Goal: Task Accomplishment & Management: Complete application form

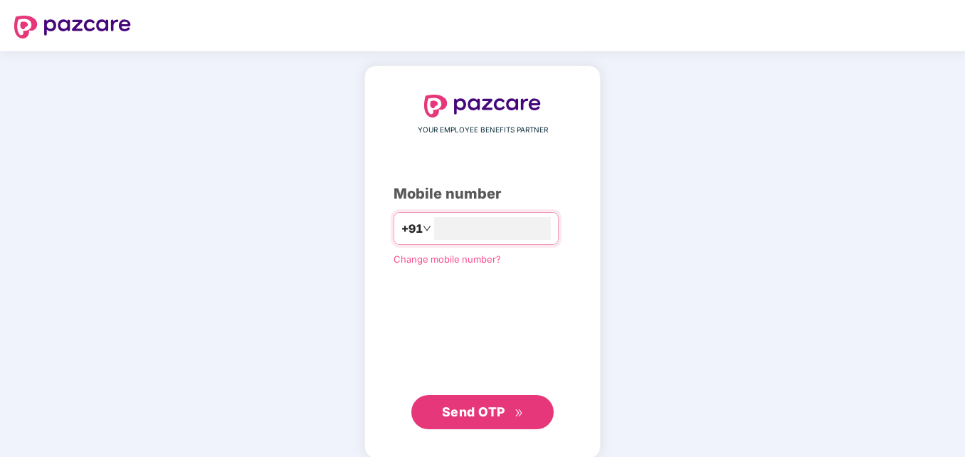
type input "**********"
click at [488, 408] on span "Send OTP" at bounding box center [473, 411] width 63 height 15
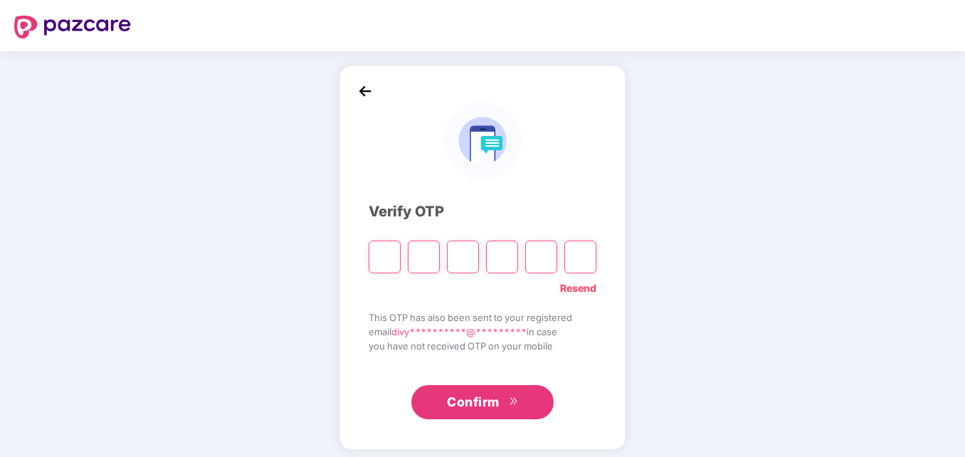
type input "*"
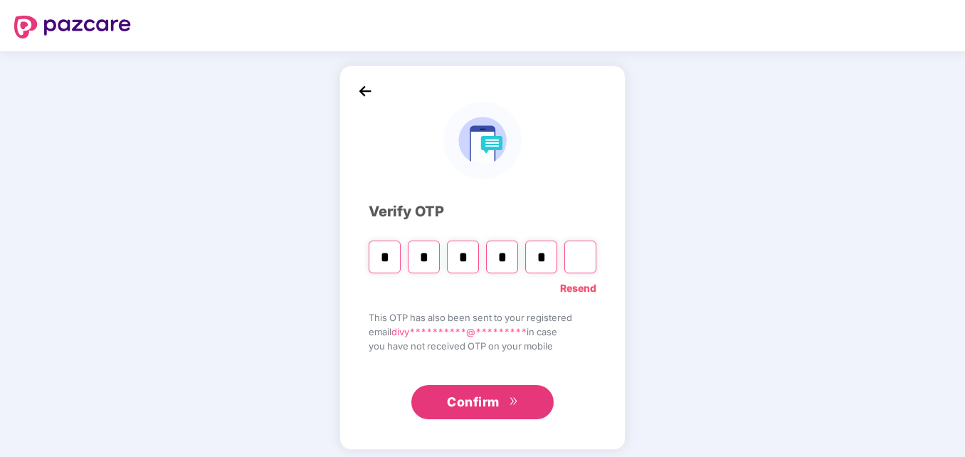
type input "*"
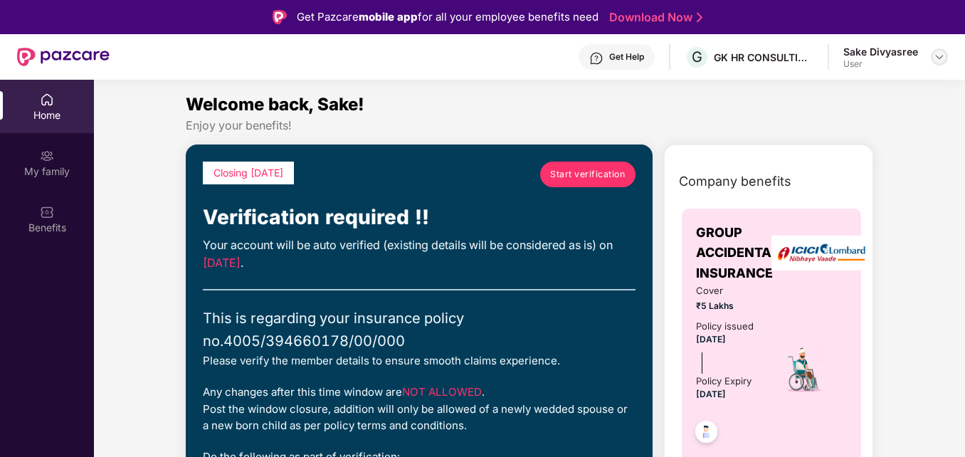
click at [938, 60] on img at bounding box center [938, 56] width 11 height 11
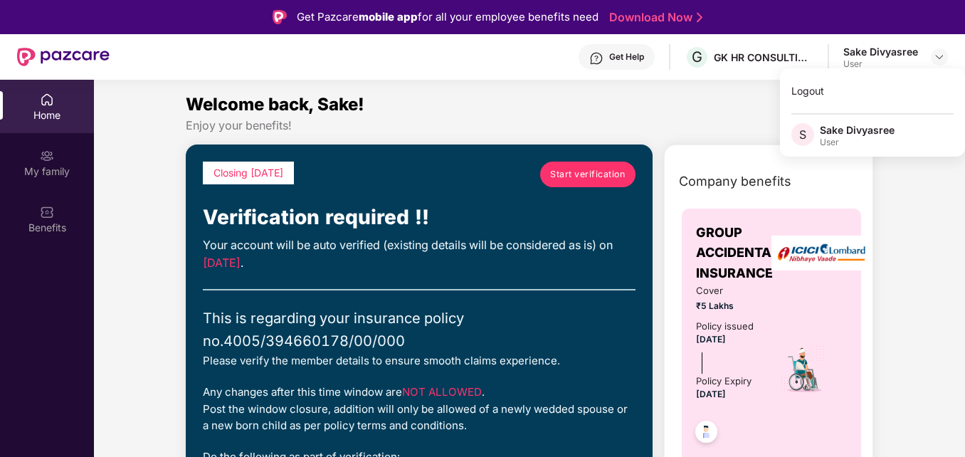
click at [755, 110] on div "Welcome back, Sake!" at bounding box center [529, 104] width 687 height 27
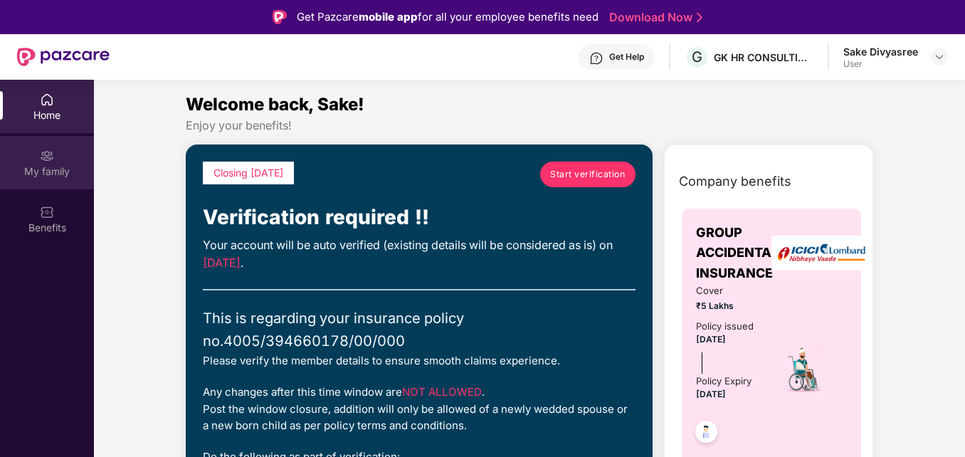
click at [46, 166] on div "My family" at bounding box center [47, 171] width 94 height 14
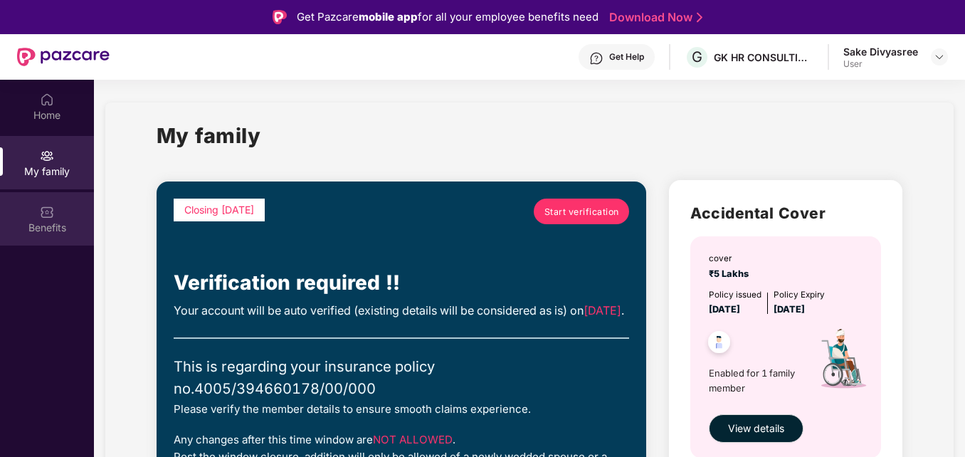
click at [50, 224] on div "Benefits" at bounding box center [47, 228] width 94 height 14
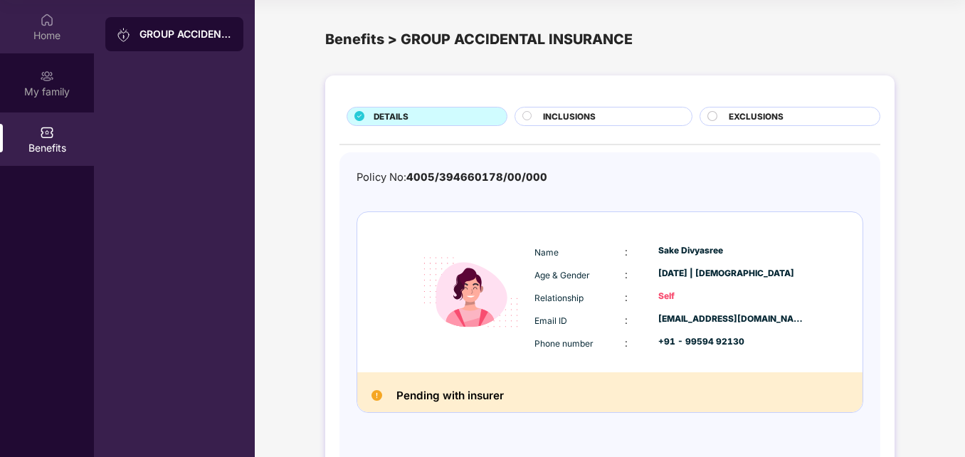
click at [42, 22] on img at bounding box center [47, 20] width 14 height 14
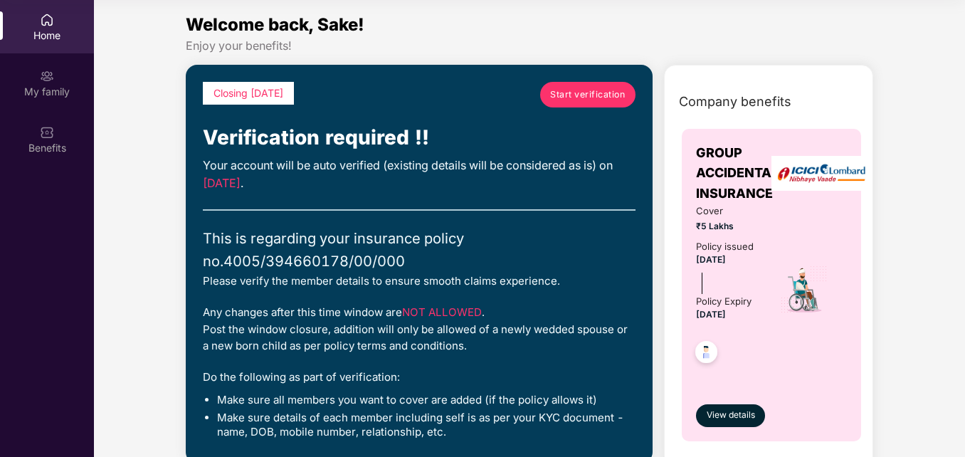
click at [569, 89] on span "Start verification" at bounding box center [587, 94] width 75 height 14
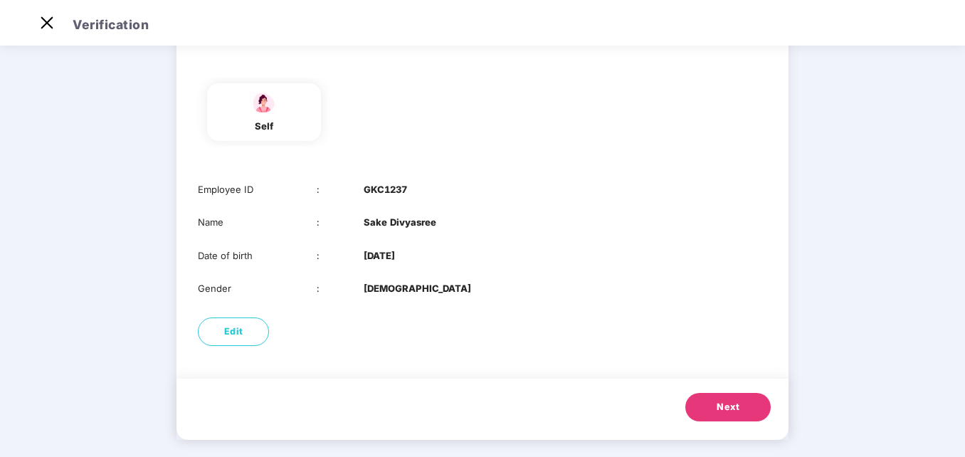
scroll to position [106, 0]
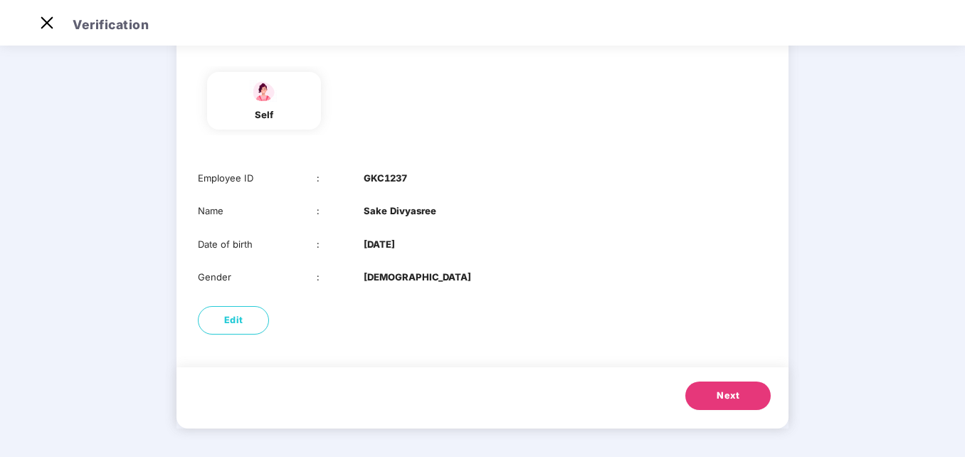
click at [737, 398] on span "Next" at bounding box center [727, 395] width 23 height 14
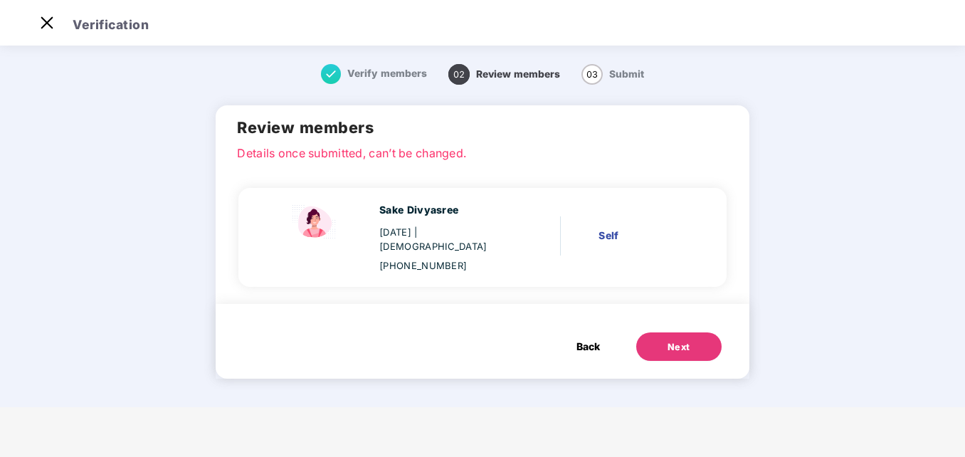
scroll to position [0, 0]
click at [677, 340] on div "Next" at bounding box center [678, 347] width 23 height 14
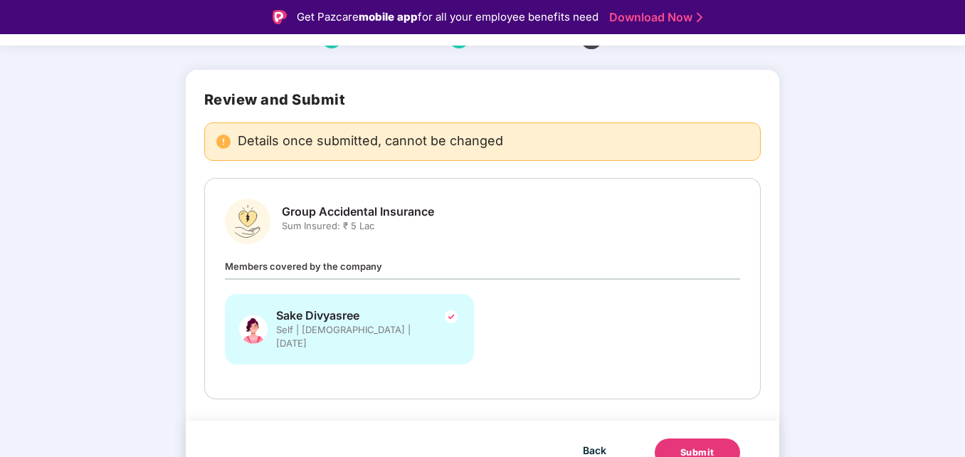
scroll to position [78, 0]
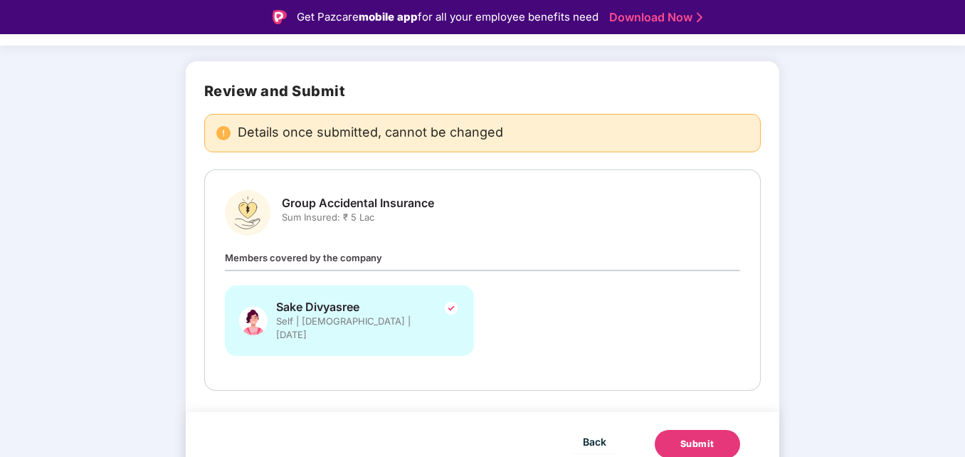
click at [701, 437] on div "Submit" at bounding box center [697, 444] width 34 height 14
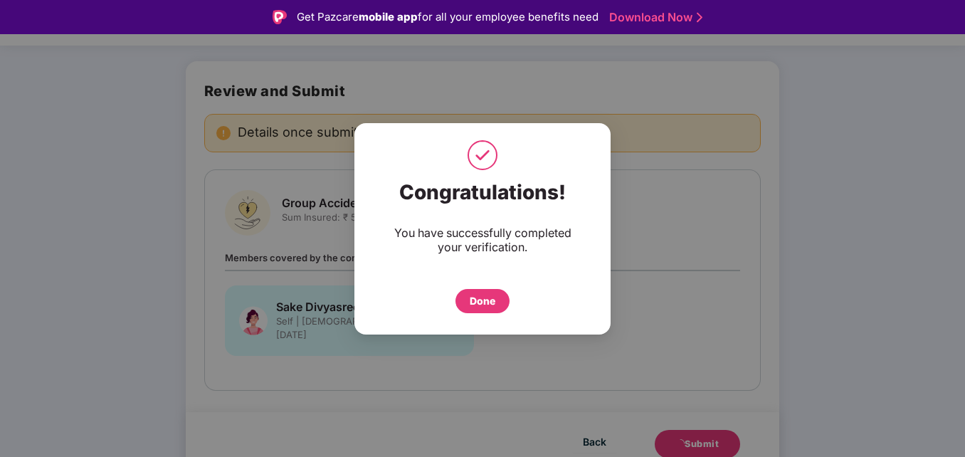
click at [478, 301] on div "Done" at bounding box center [482, 301] width 26 height 16
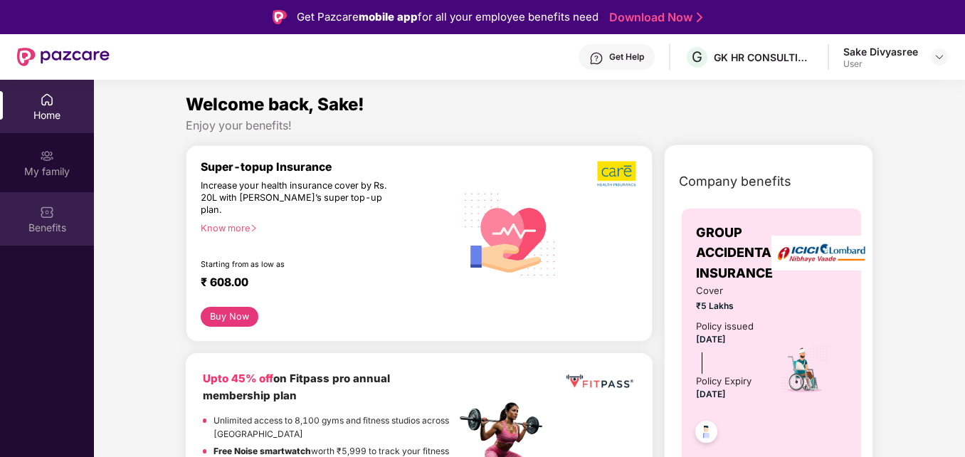
click at [38, 233] on div "Benefits" at bounding box center [47, 228] width 94 height 14
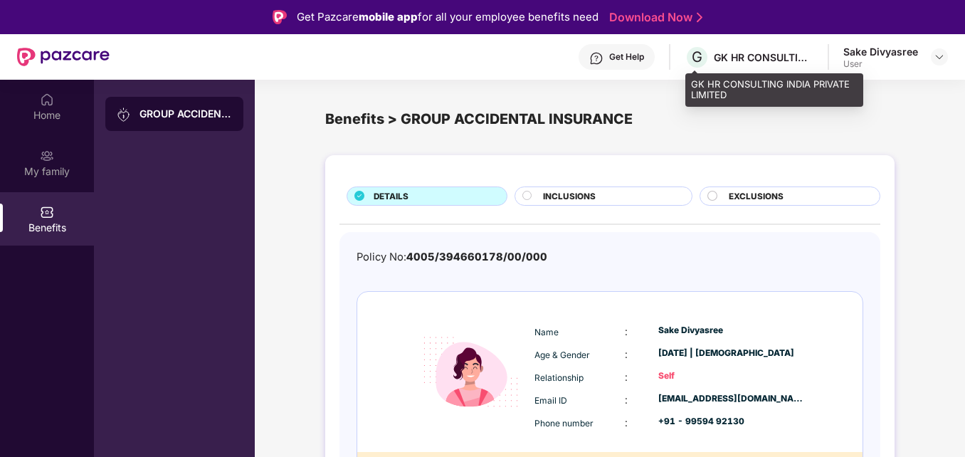
click at [733, 61] on div "GK HR CONSULTING INDIA PRIVATE LIMITED" at bounding box center [763, 58] width 100 height 14
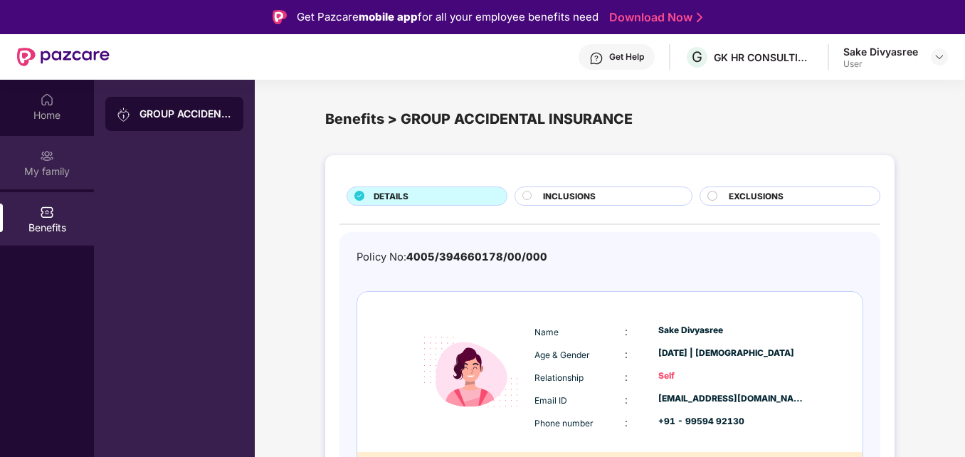
click at [58, 169] on div "My family" at bounding box center [47, 171] width 94 height 14
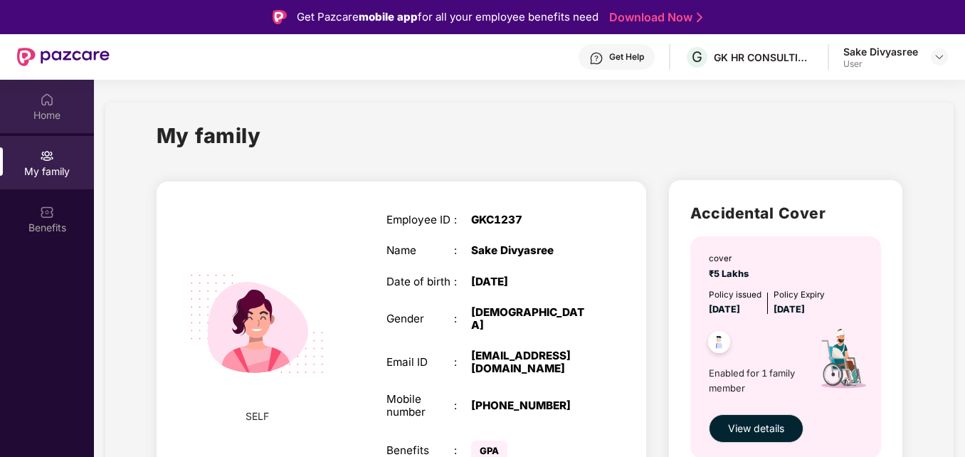
click at [45, 105] on img at bounding box center [47, 99] width 14 height 14
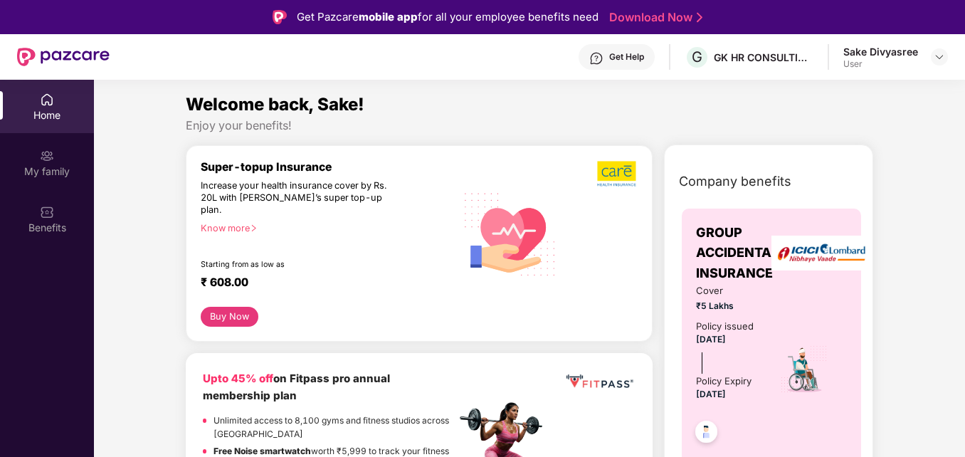
click at [871, 65] on div "User" at bounding box center [880, 63] width 75 height 11
click at [936, 56] on img at bounding box center [938, 56] width 11 height 11
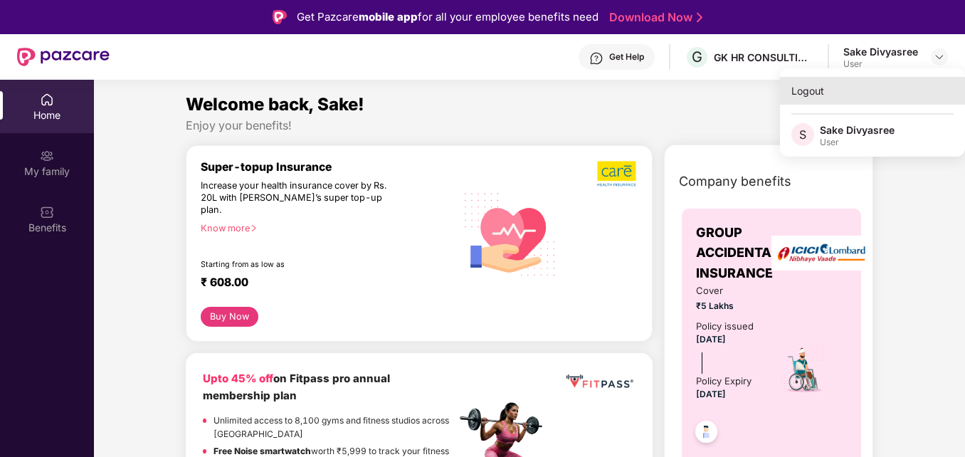
click at [805, 92] on div "Logout" at bounding box center [872, 91] width 185 height 28
